Goal: Task Accomplishment & Management: Use online tool/utility

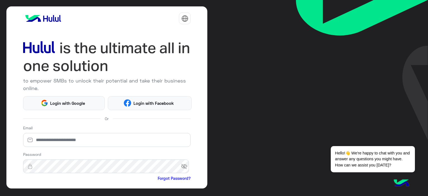
scroll to position [55, 0]
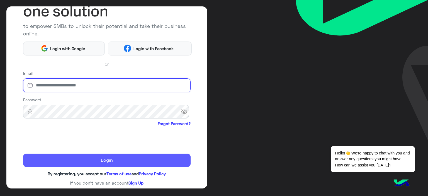
type input "**********"
click at [109, 158] on button "Login" at bounding box center [107, 160] width 168 height 13
